Goal: Task Accomplishment & Management: Manage account settings

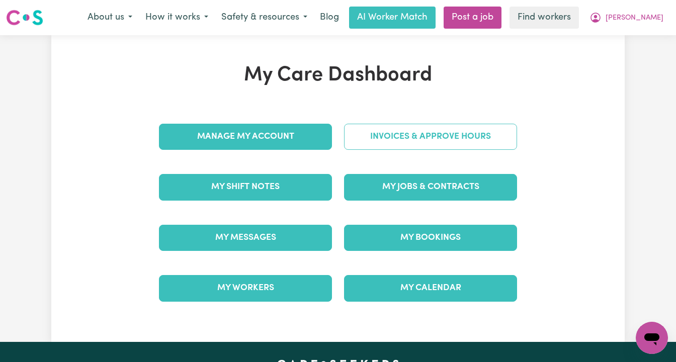
click at [446, 142] on link "Invoices & Approve Hours" at bounding box center [430, 137] width 173 height 26
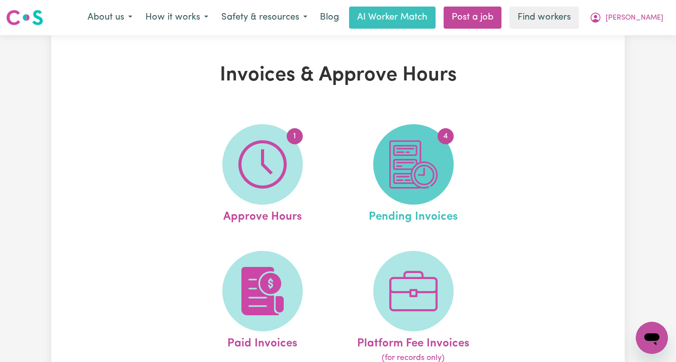
click at [405, 174] on img at bounding box center [413, 164] width 48 height 48
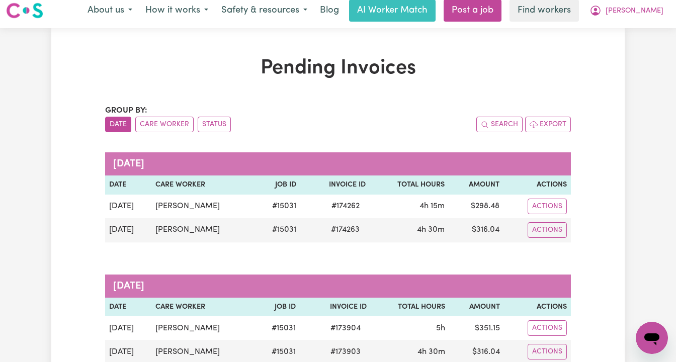
scroll to position [2, 0]
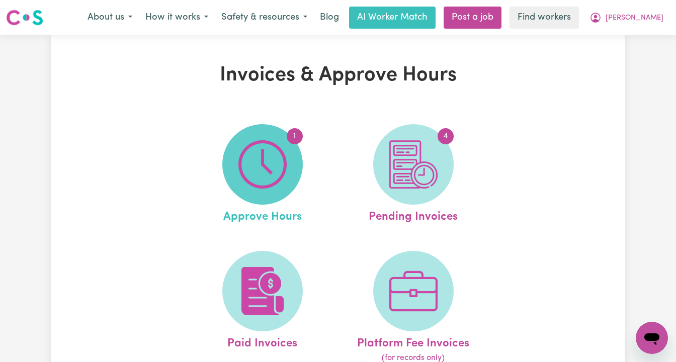
click at [261, 157] on img at bounding box center [262, 164] width 48 height 48
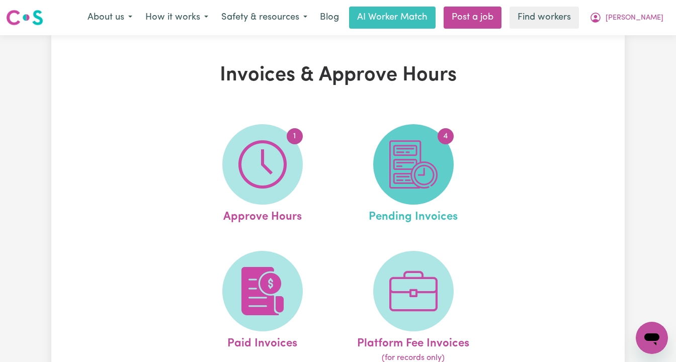
click at [433, 155] on img at bounding box center [413, 164] width 48 height 48
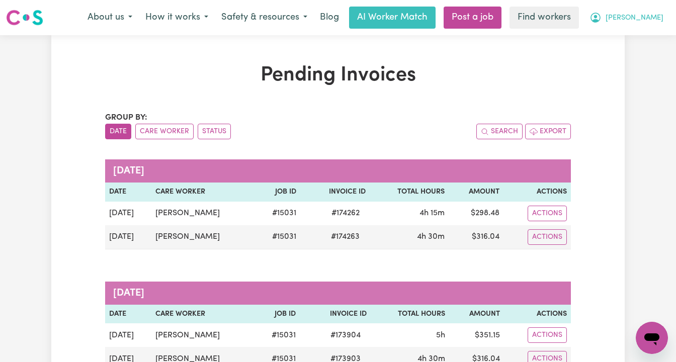
click at [601, 22] on icon "My Account" at bounding box center [595, 18] width 12 height 12
click at [631, 57] on link "Logout" at bounding box center [629, 57] width 79 height 19
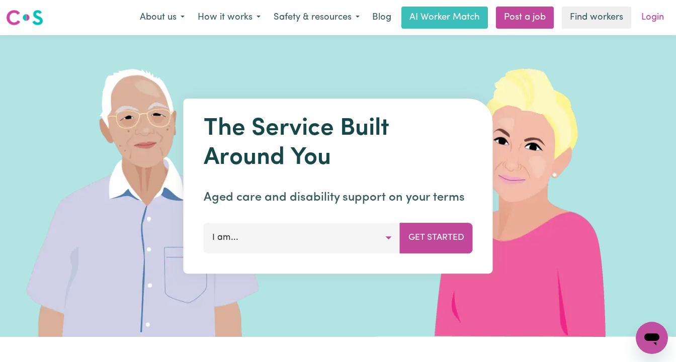
click at [650, 17] on link "Login" at bounding box center [652, 18] width 35 height 22
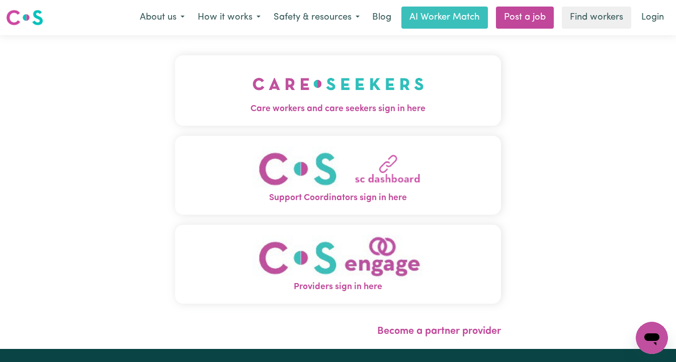
click at [339, 95] on img "Care workers and care seekers sign in here" at bounding box center [337, 83] width 171 height 37
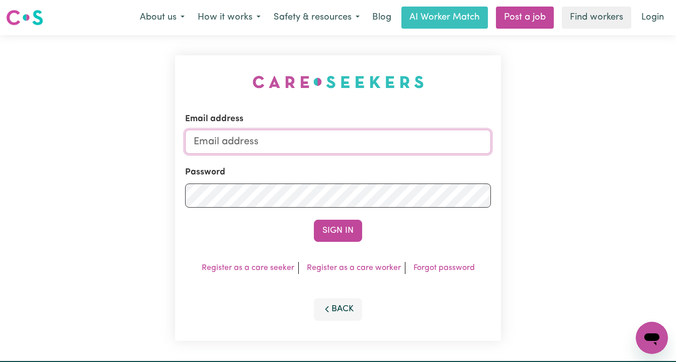
click at [332, 139] on input "Email address" at bounding box center [338, 142] width 306 height 24
type input "[EMAIL_ADDRESS][PERSON_NAME][DOMAIN_NAME]"
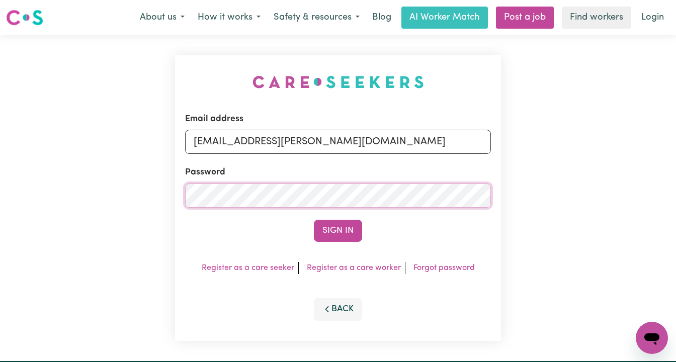
click at [314, 220] on button "Sign In" at bounding box center [338, 231] width 48 height 22
